Goal: Information Seeking & Learning: Learn about a topic

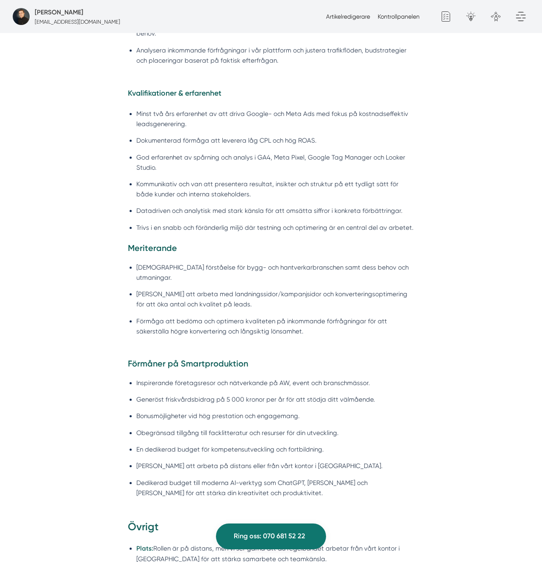
scroll to position [901, 0]
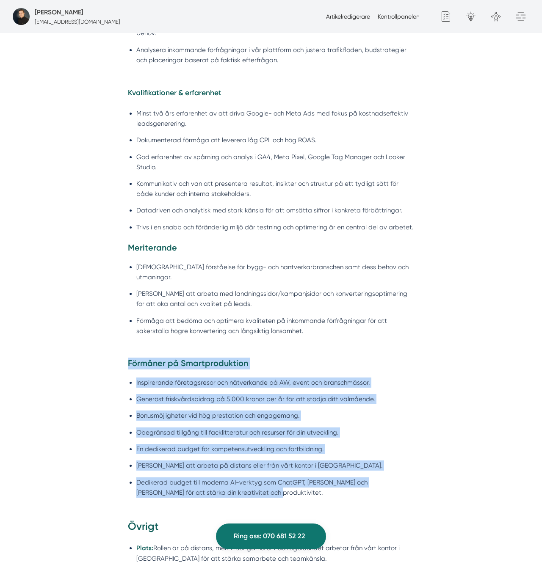
drag, startPoint x: 253, startPoint y: 495, endPoint x: 40, endPoint y: 343, distance: 260.9
copy div "Förmåga att bedöma och optimera kvaliteten på inkommande förfrågningar för att …"
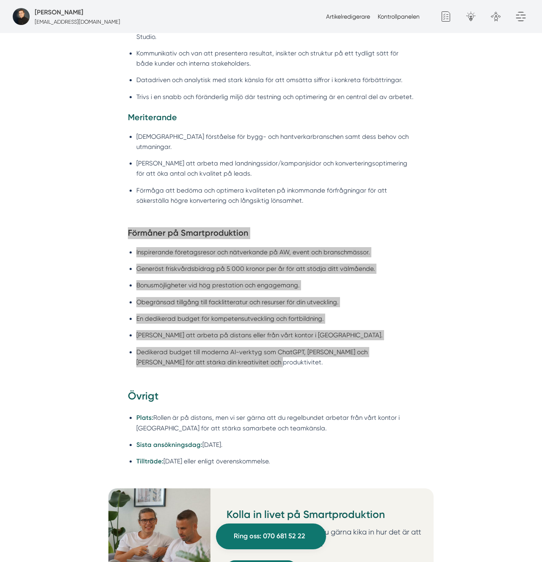
scroll to position [1045, 0]
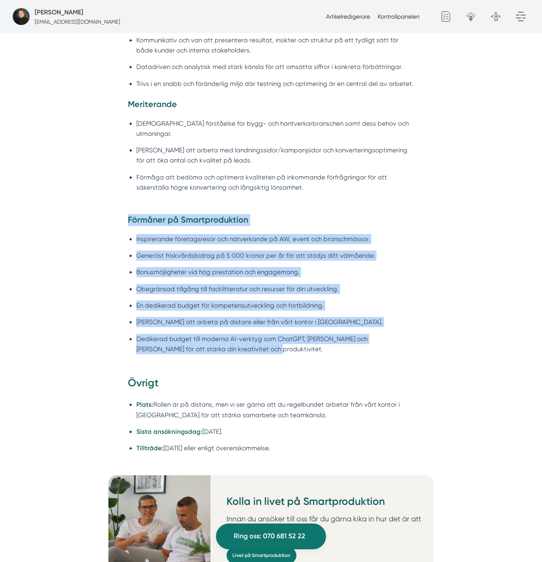
drag, startPoint x: 319, startPoint y: 435, endPoint x: 220, endPoint y: 396, distance: 106.0
click at [209, 395] on ul "Plats: Rollen är på distans, men vi ser gärna att du regelbundet arbetar från v…" at bounding box center [271, 428] width 286 height 69
click at [220, 399] on li "Plats: Rollen är på distans, men vi ser gärna att du regelbundet arbetar från v…" at bounding box center [275, 409] width 278 height 20
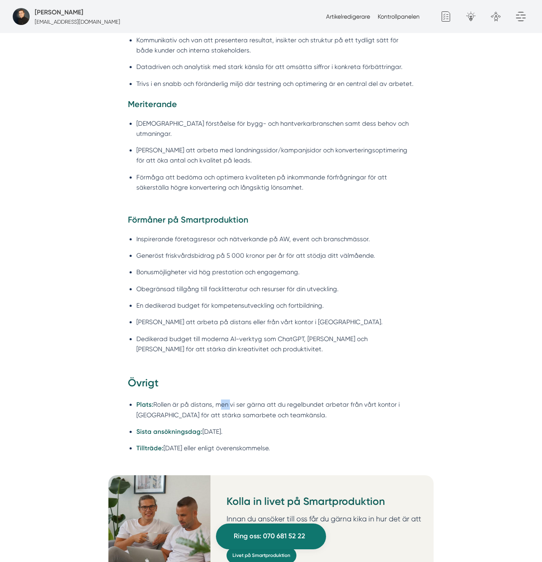
click at [220, 399] on li "Plats: Rollen är på distans, men vi ser gärna att du regelbundet arbetar från v…" at bounding box center [275, 409] width 278 height 20
click at [164, 399] on li "Plats: Rollen är på distans, men vi ser gärna att du regelbundet arbetar från v…" at bounding box center [275, 409] width 278 height 20
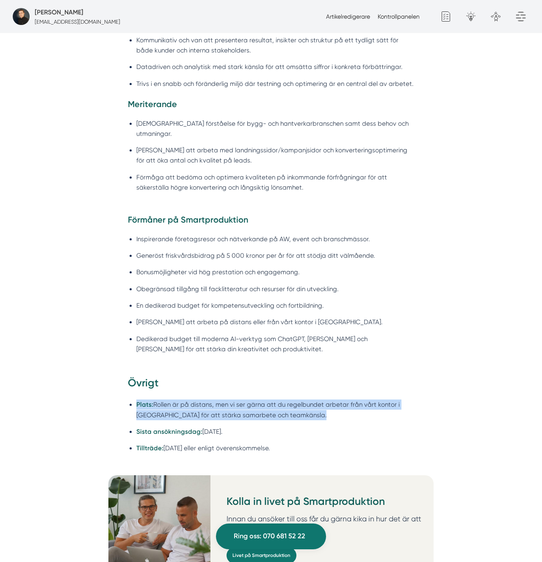
click at [164, 399] on li "Plats: Rollen är på distans, men vi ser gärna att du regelbundet arbetar från v…" at bounding box center [275, 409] width 278 height 20
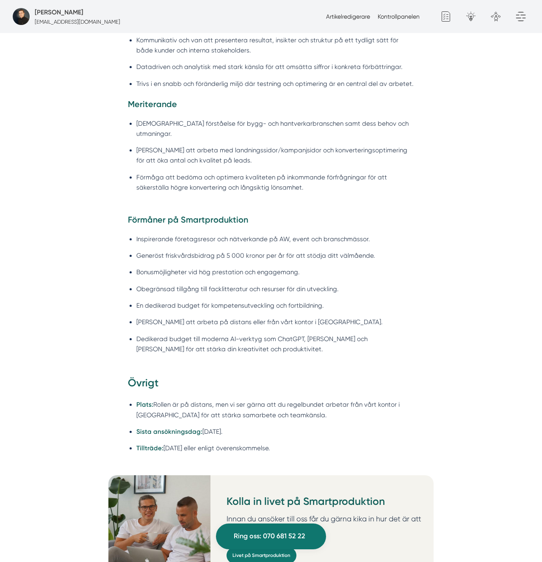
copy li
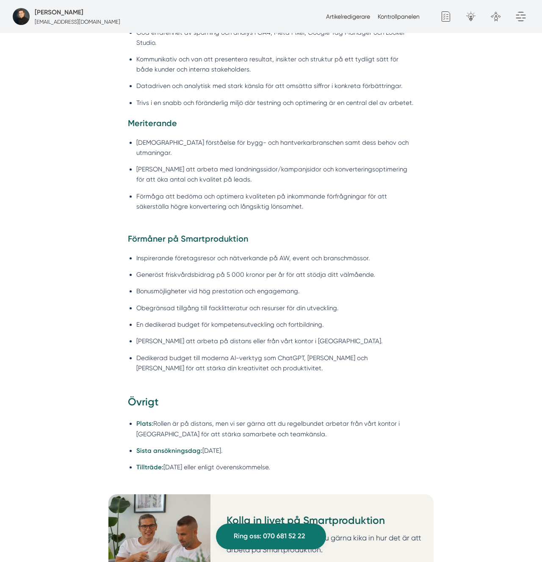
scroll to position [1027, 0]
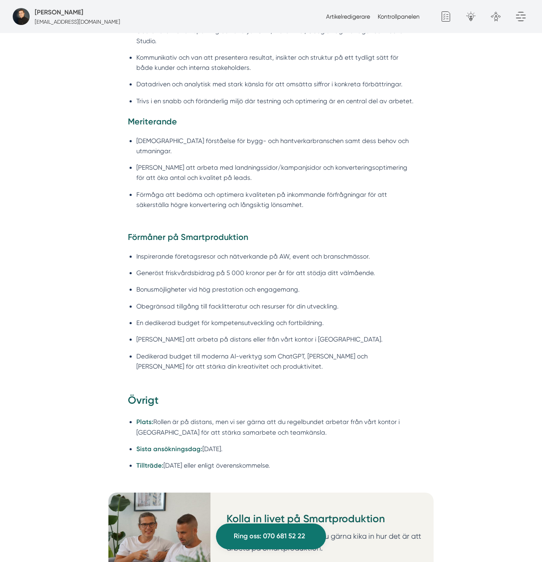
drag, startPoint x: 234, startPoint y: 389, endPoint x: 243, endPoint y: 381, distance: 12.0
click at [234, 393] on h3 "Övrigt" at bounding box center [271, 402] width 286 height 19
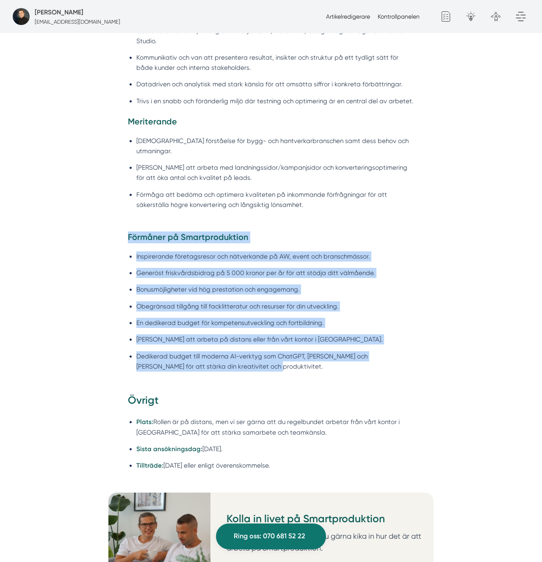
drag, startPoint x: 267, startPoint y: 369, endPoint x: 107, endPoint y: 218, distance: 218.8
click at [107, 218] on div "Om Smartproduktion Vi på Smartproduktion hjälper bygg- och tjänsteföretag att s…" at bounding box center [271, 540] width 542 height 2171
copy div "Förmåga att bedöma och optimera kvaliteten på inkommande förfrågningar för att …"
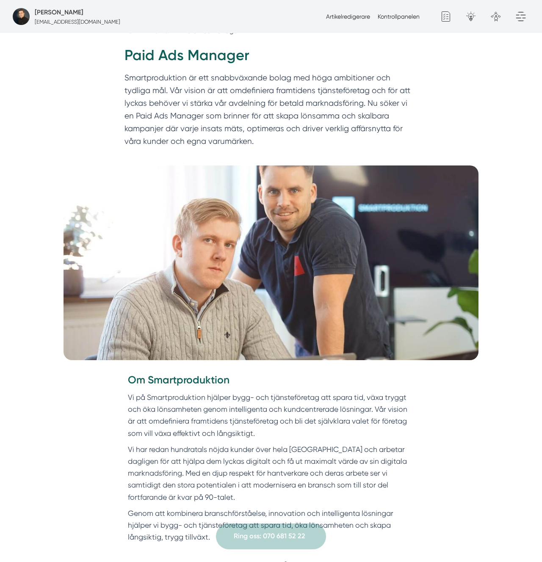
scroll to position [0, 0]
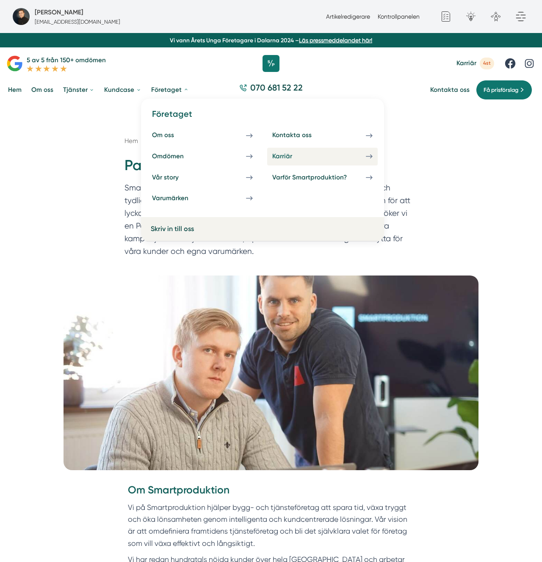
click at [342, 158] on link "Karriär" at bounding box center [322, 157] width 110 height 18
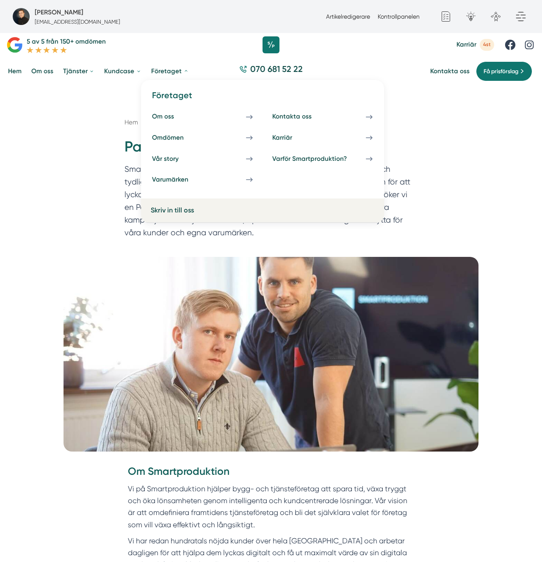
scroll to position [19, 0]
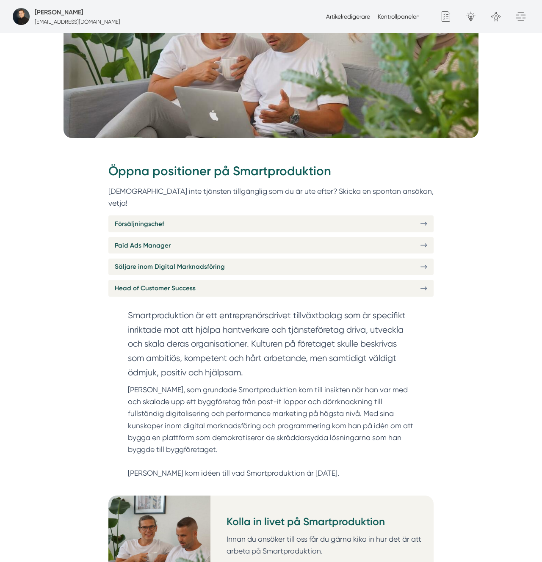
scroll to position [260, 0]
